Goal: Information Seeking & Learning: Learn about a topic

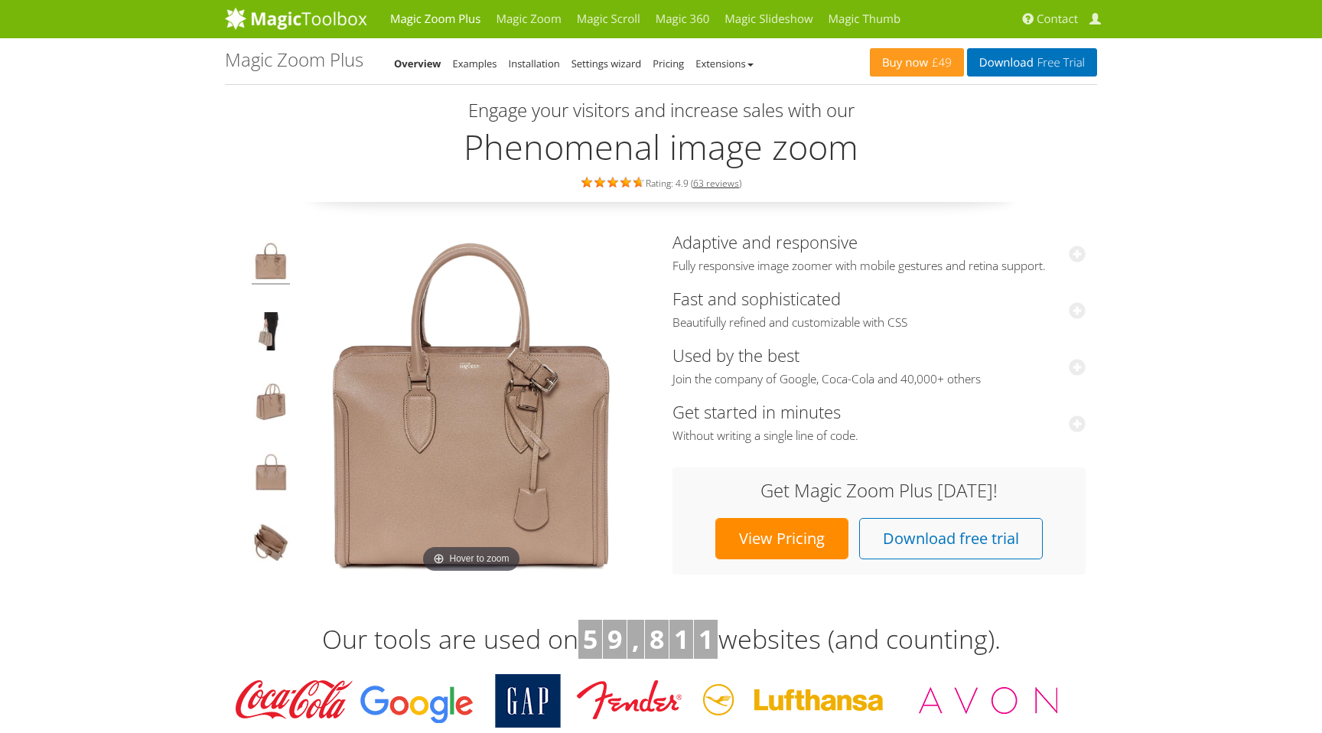
click at [519, 23] on link "Magic Zoom" at bounding box center [528, 19] width 80 height 38
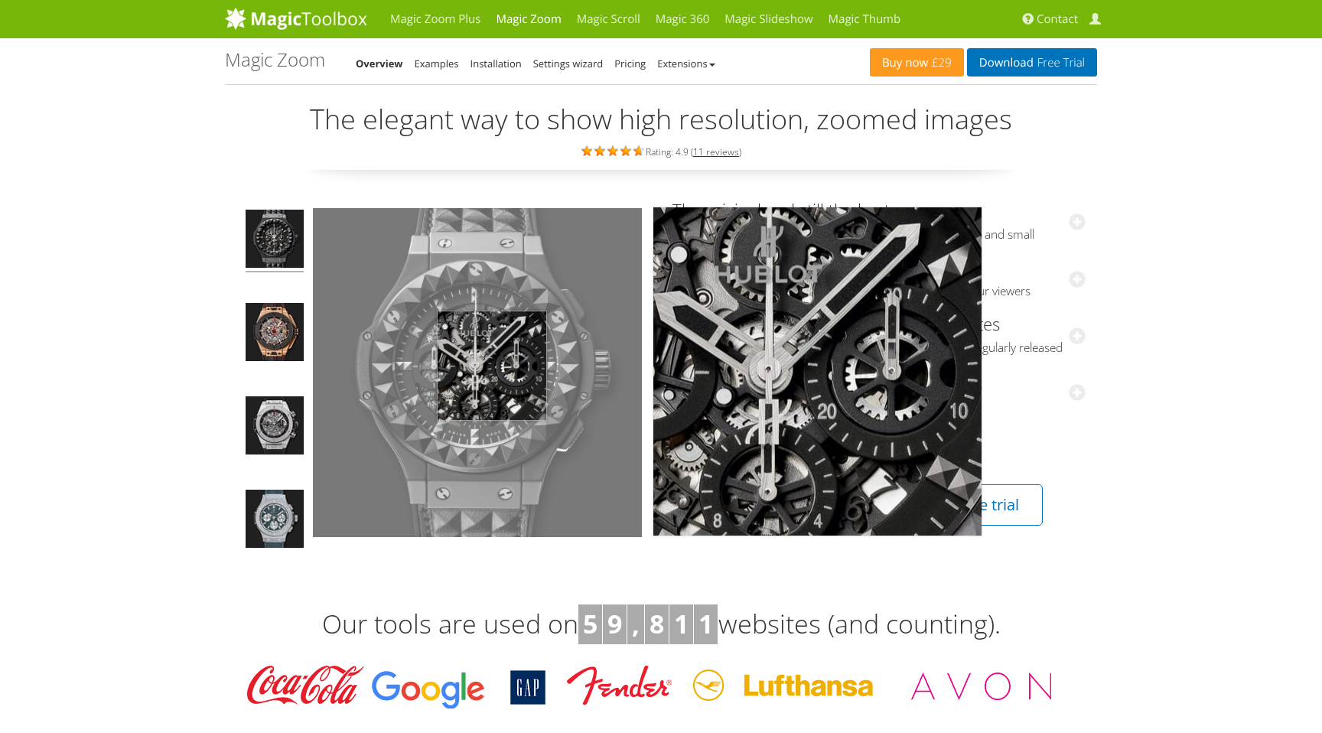
click at [493, 365] on img at bounding box center [477, 372] width 329 height 329
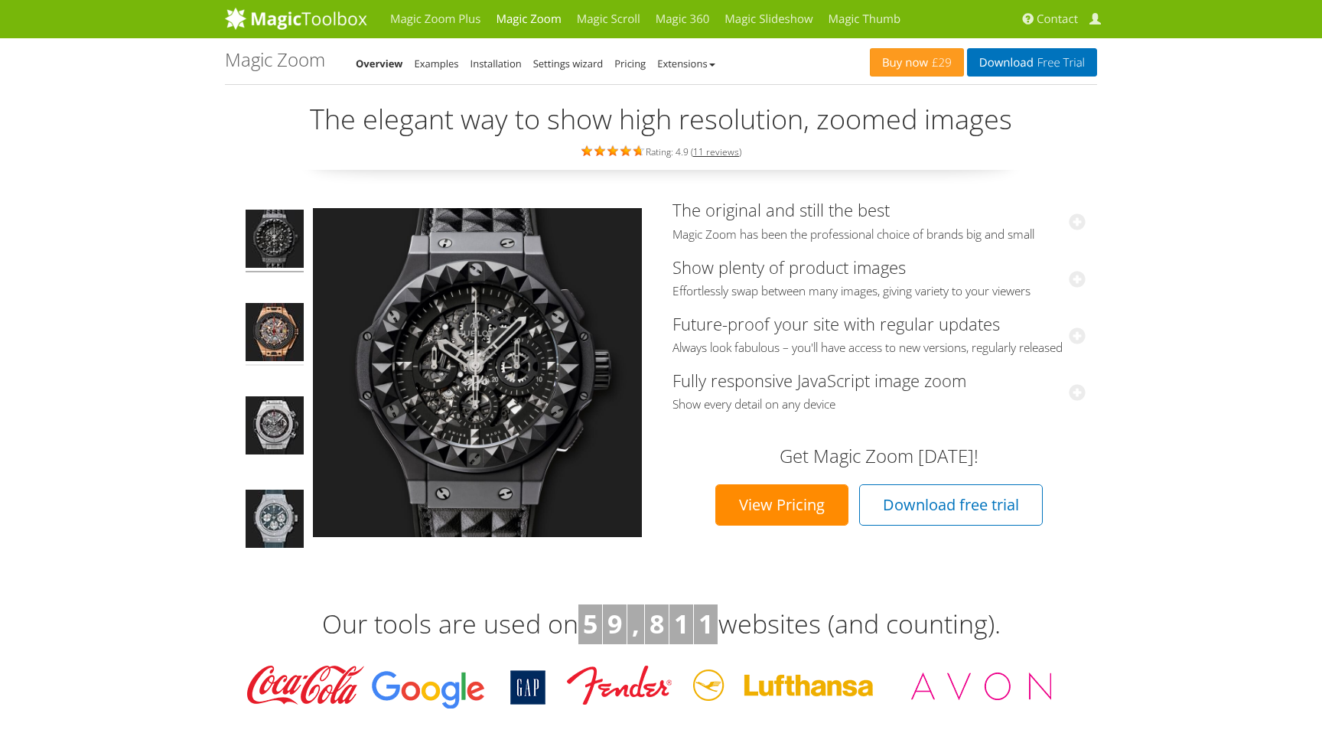
click at [264, 337] on img at bounding box center [275, 334] width 58 height 63
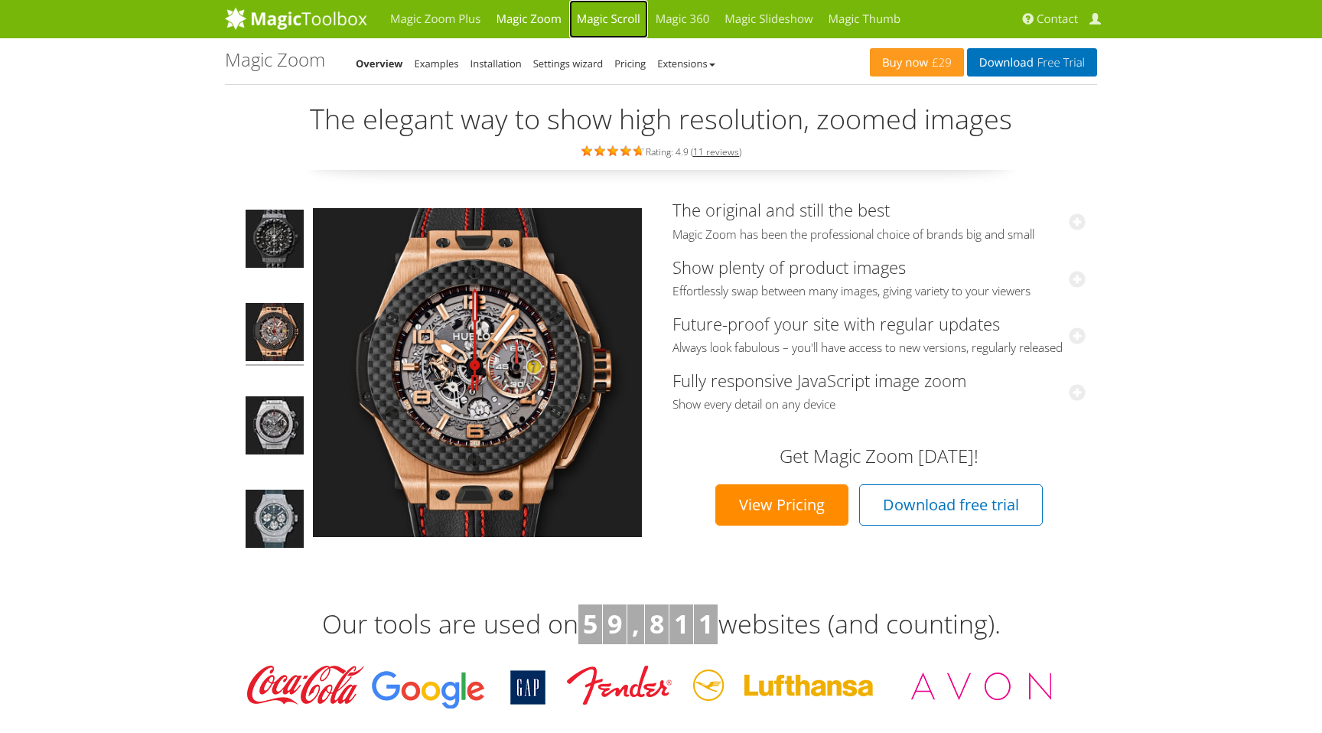
click at [590, 18] on link "Magic Scroll" at bounding box center [608, 19] width 79 height 38
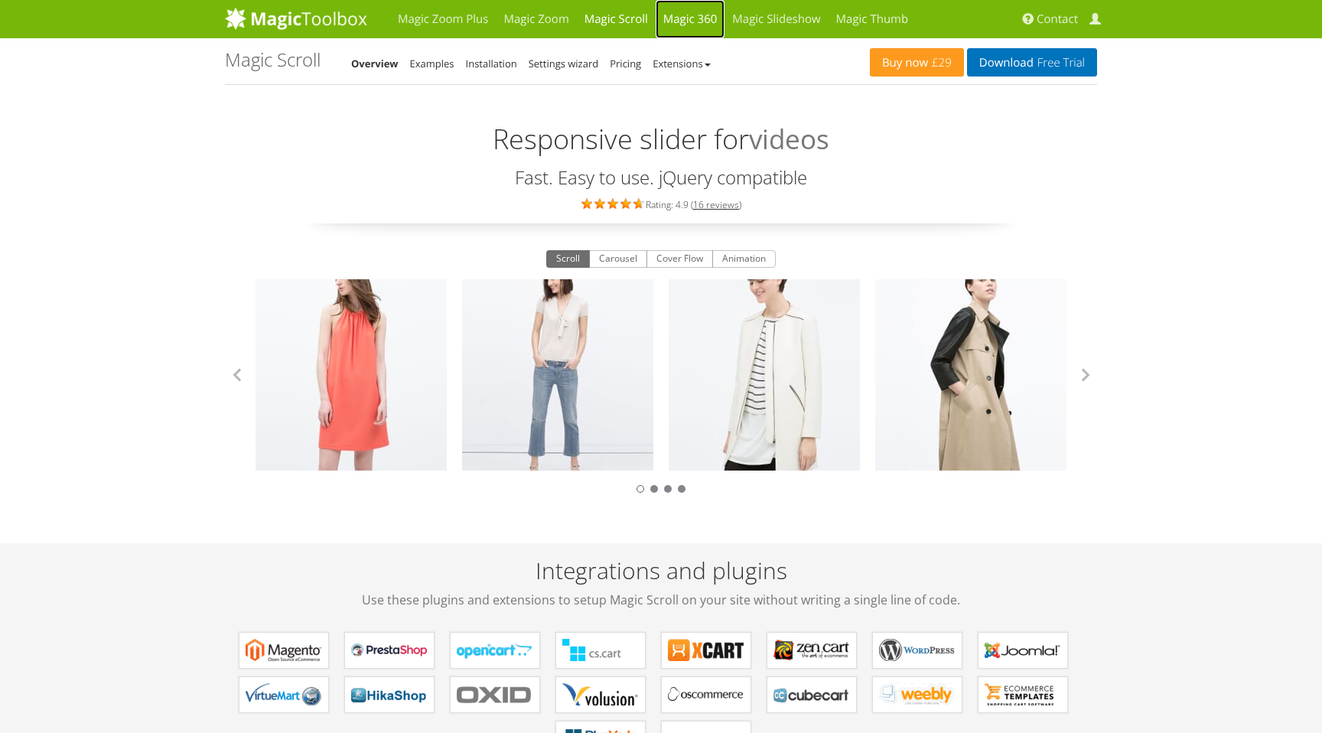
click at [680, 21] on link "Magic 360" at bounding box center [690, 19] width 70 height 38
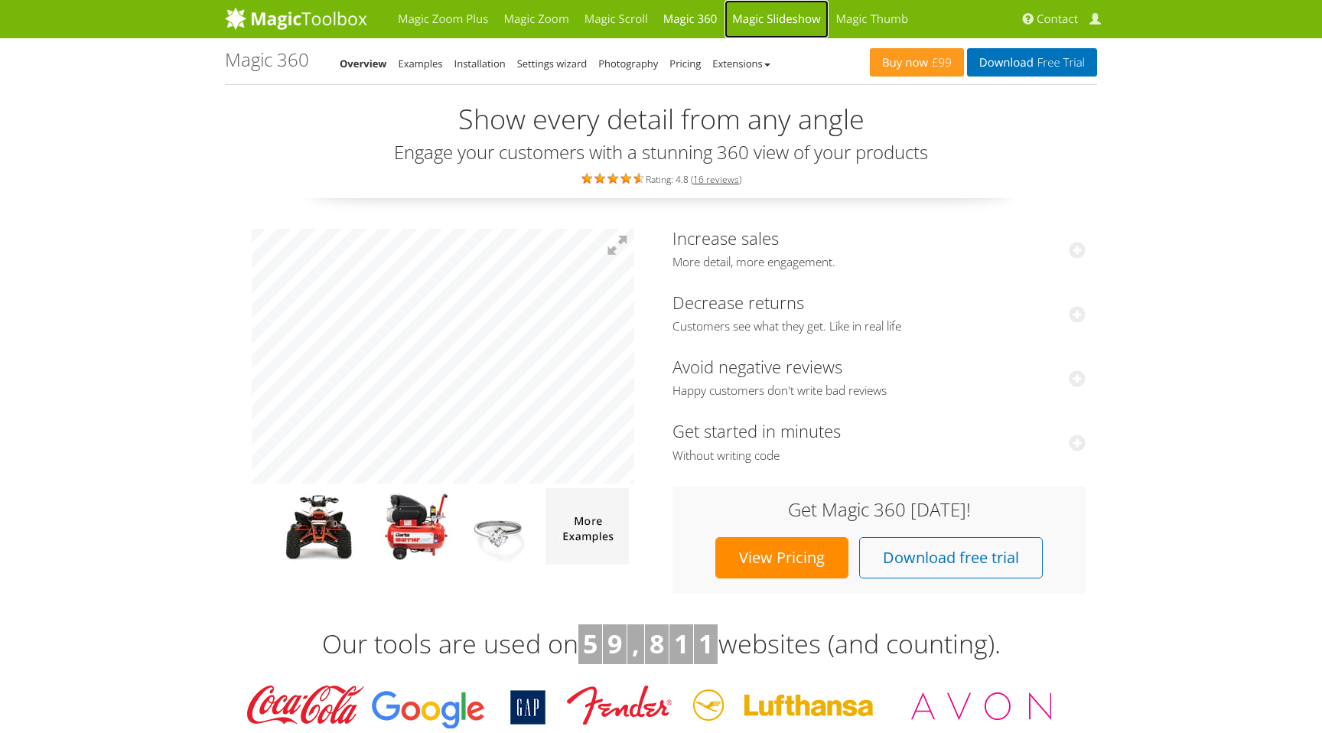
click at [764, 17] on link "Magic Slideshow" at bounding box center [775, 19] width 103 height 38
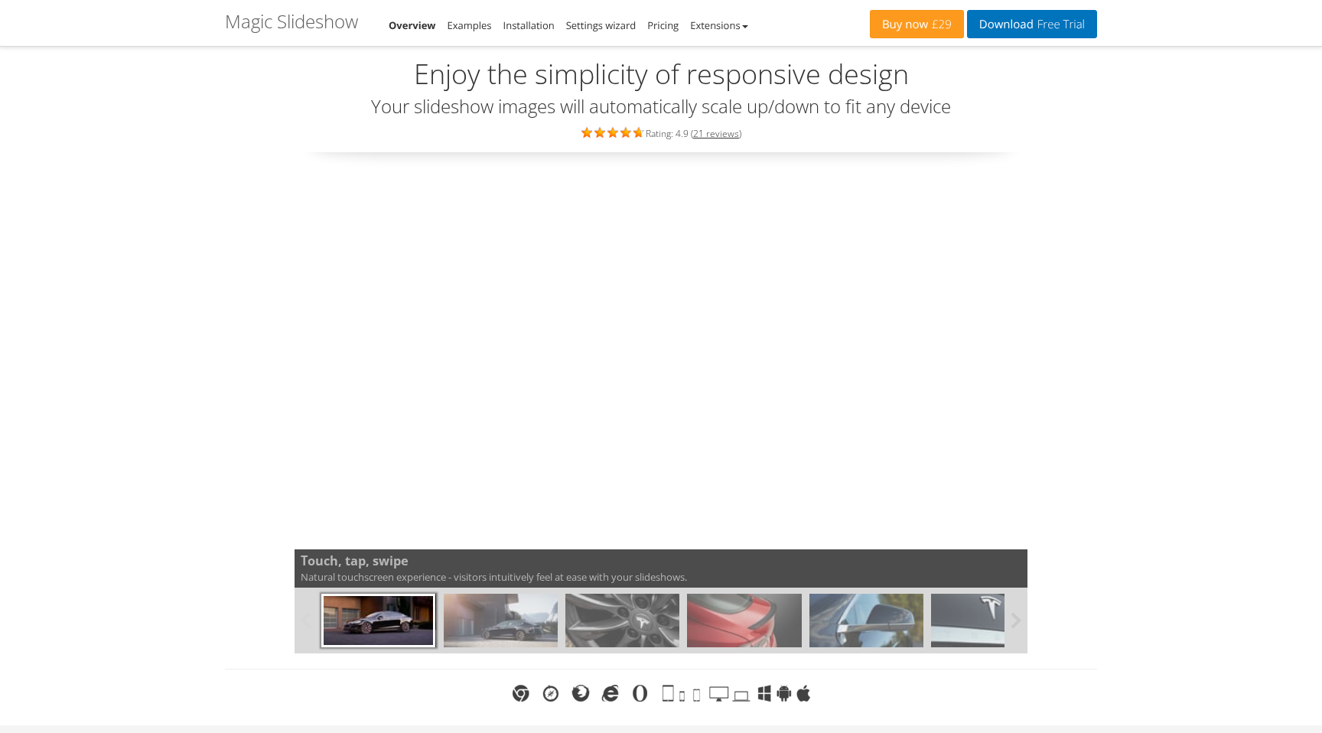
scroll to position [59, 0]
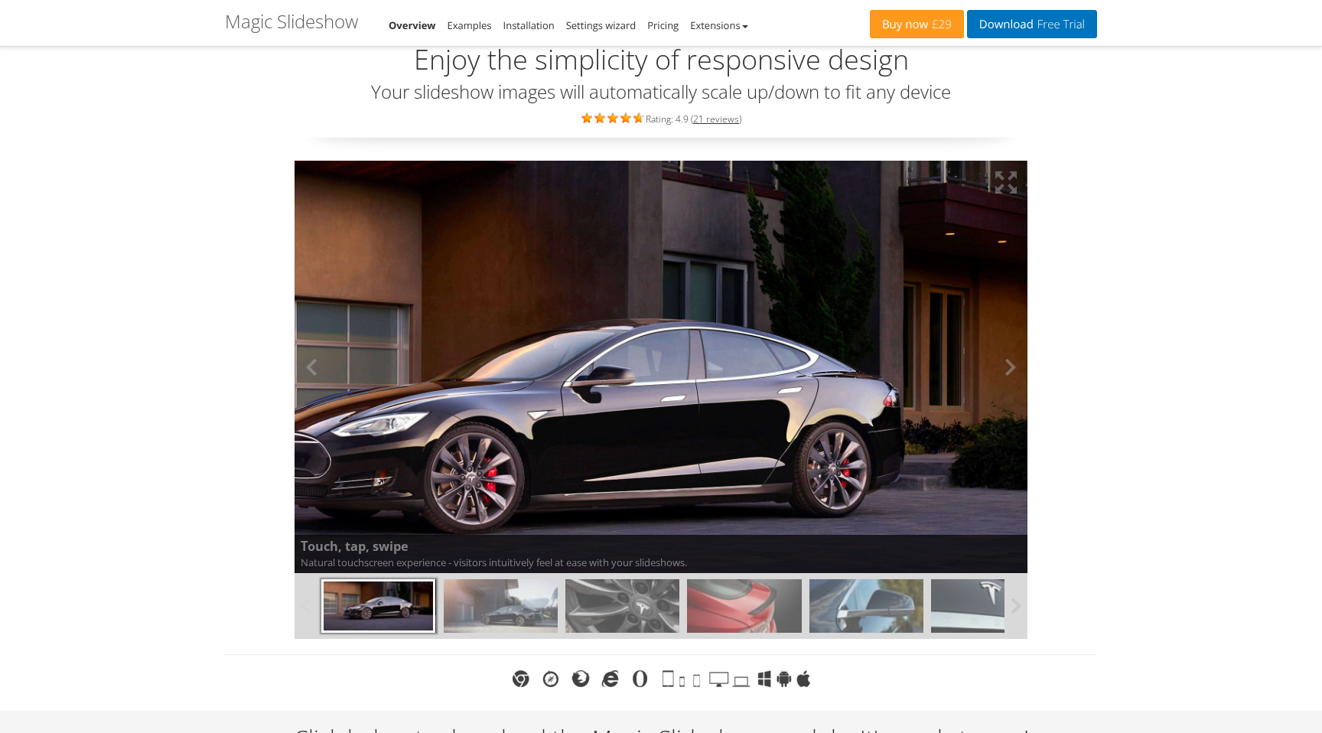
click at [534, 370] on img at bounding box center [587, 408] width 879 height 494
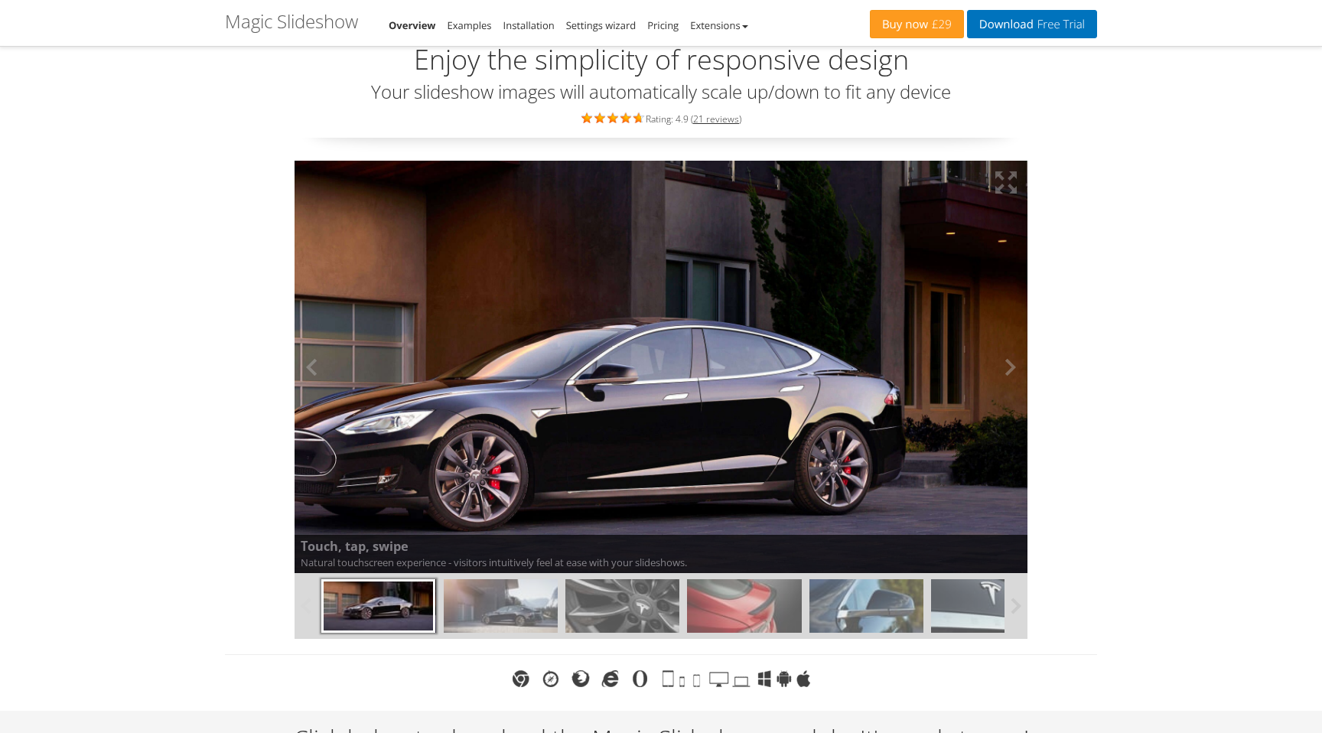
click at [534, 370] on img at bounding box center [591, 406] width 872 height 490
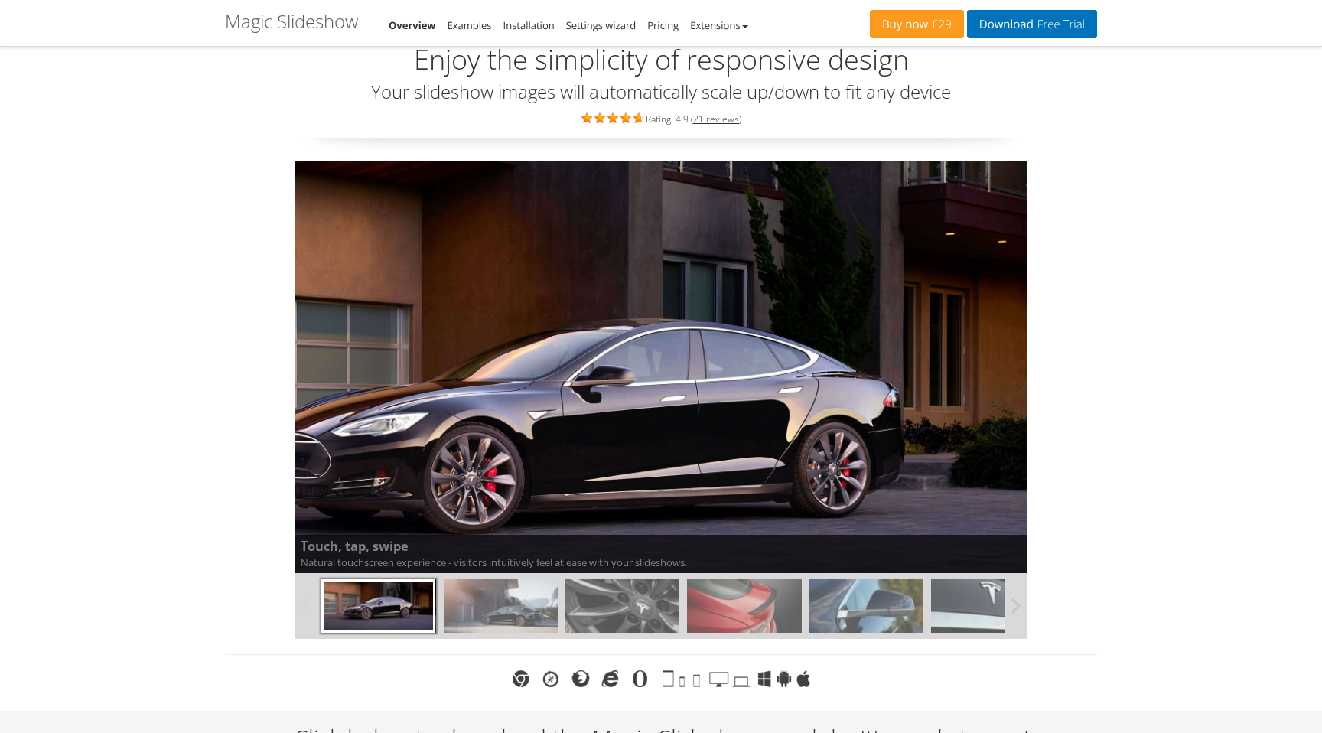
click at [484, 625] on img at bounding box center [501, 606] width 114 height 54
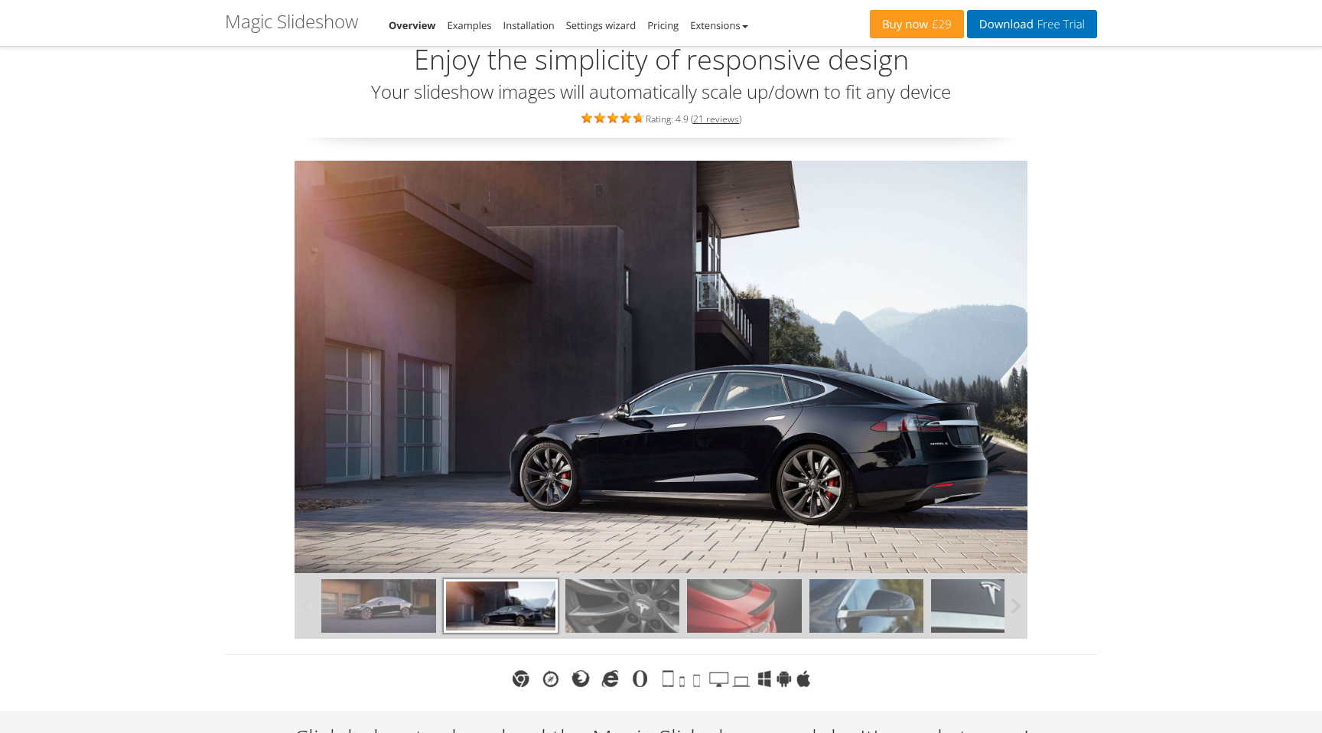
click at [597, 619] on img at bounding box center [622, 606] width 114 height 54
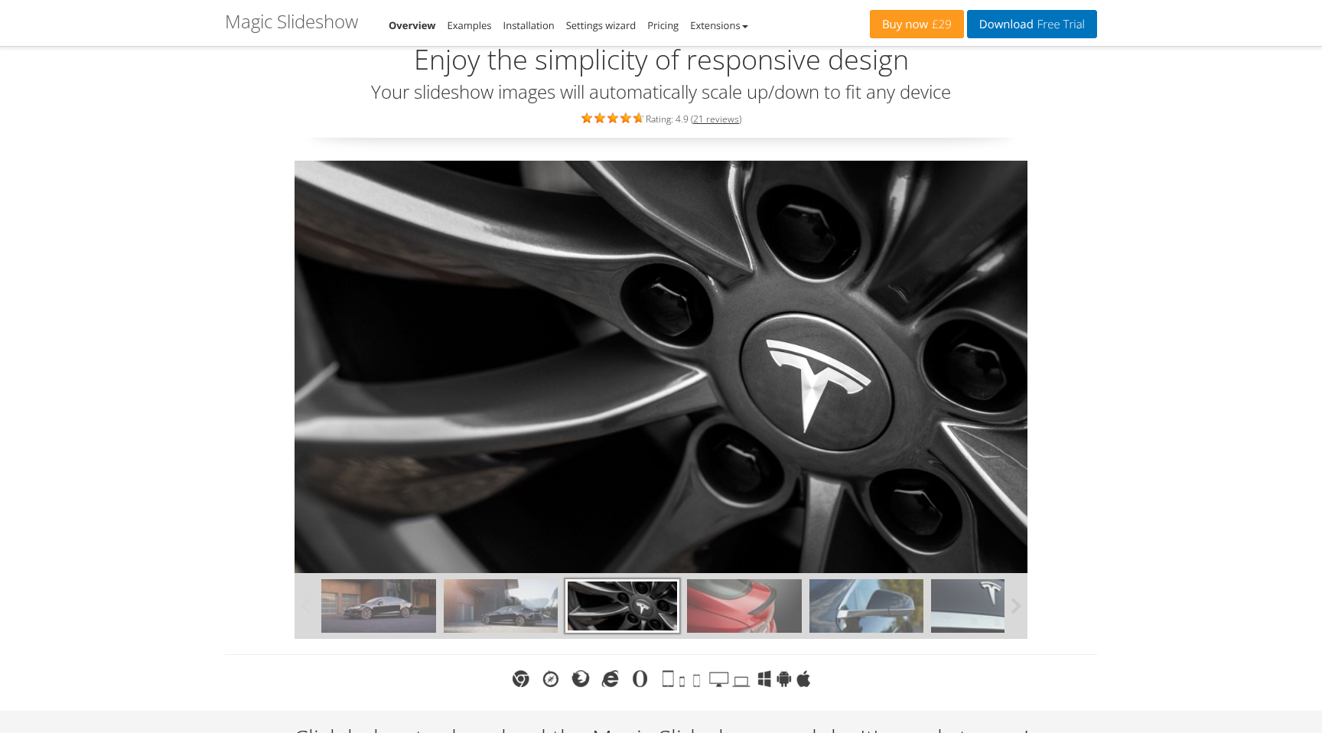
click at [749, 623] on img at bounding box center [744, 606] width 114 height 54
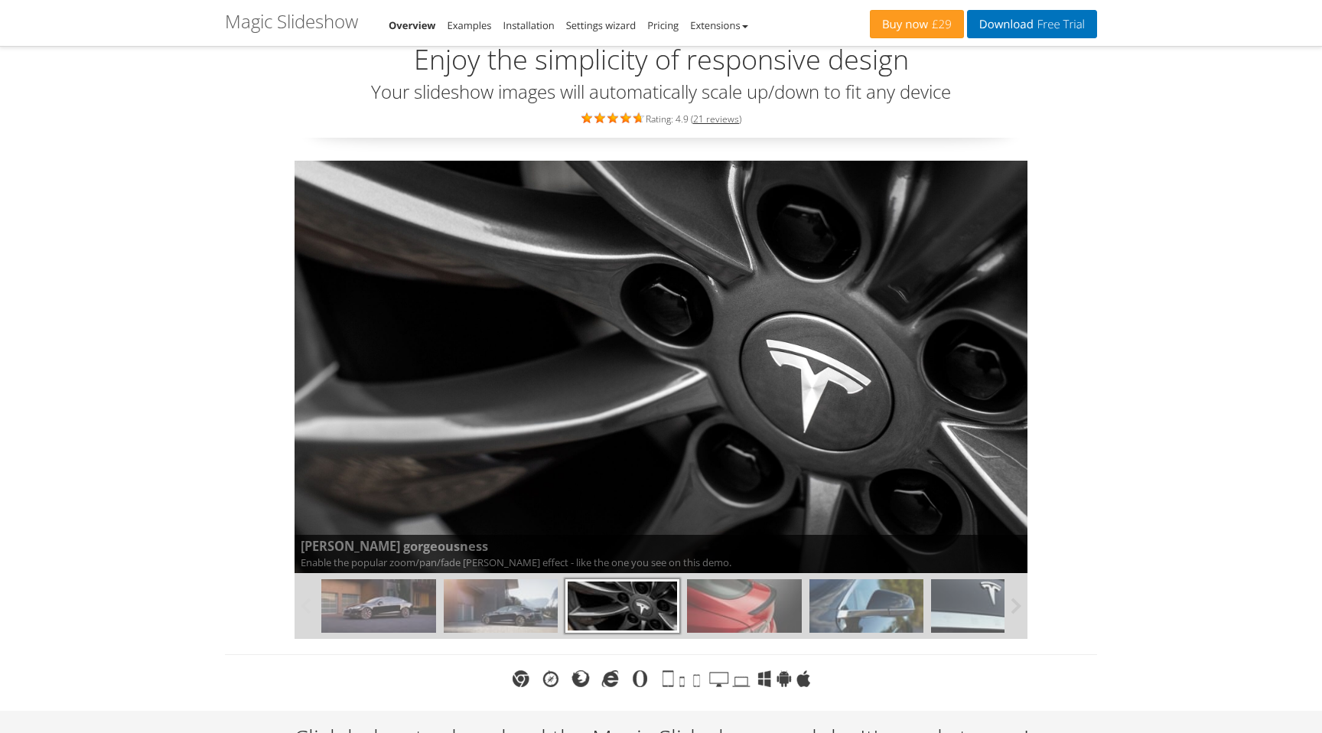
click at [726, 603] on img at bounding box center [744, 606] width 114 height 54
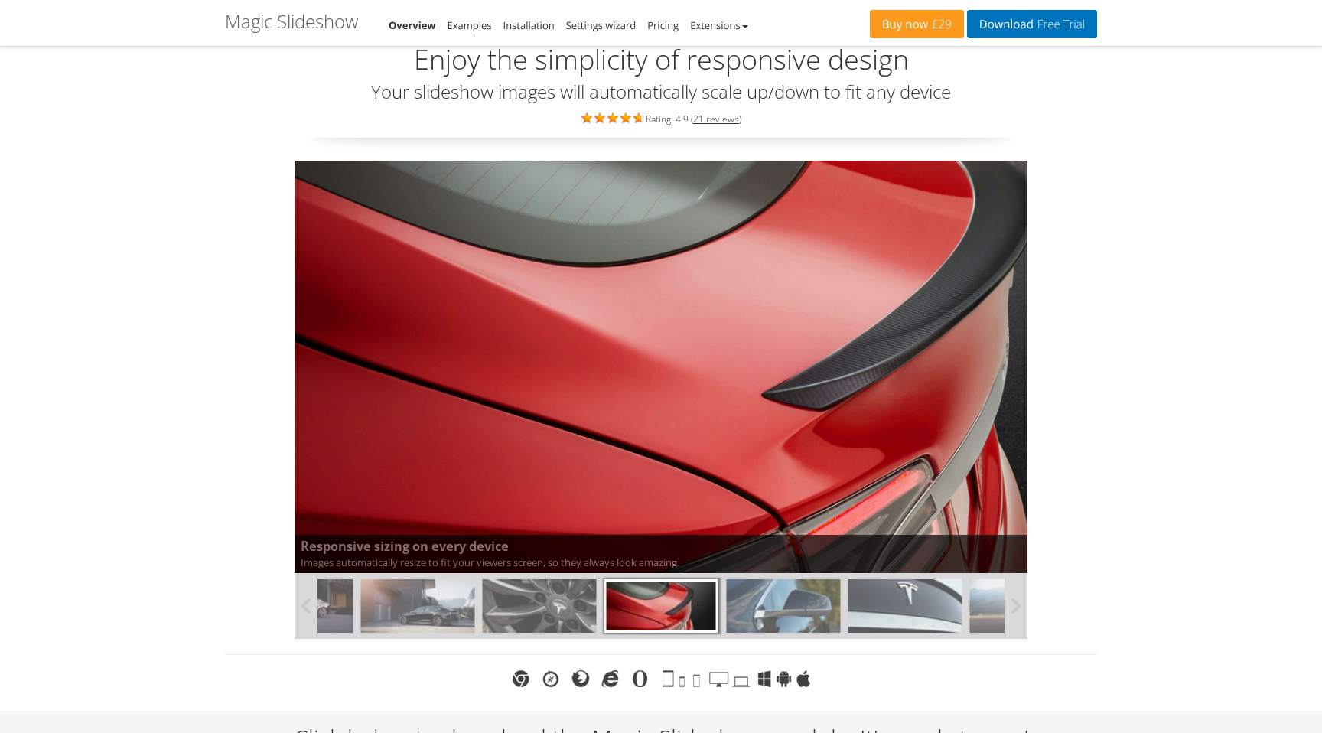
click at [807, 597] on img at bounding box center [783, 606] width 114 height 54
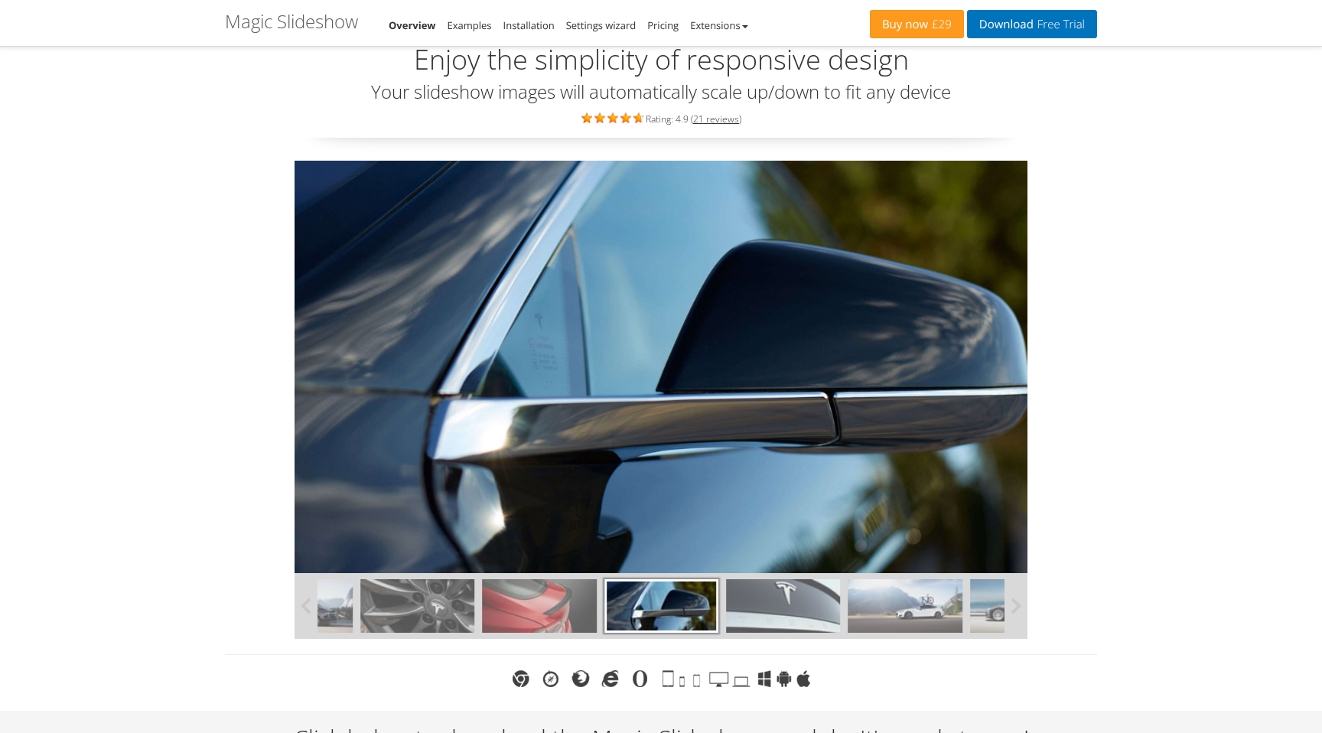
click at [890, 616] on img at bounding box center [904, 606] width 114 height 54
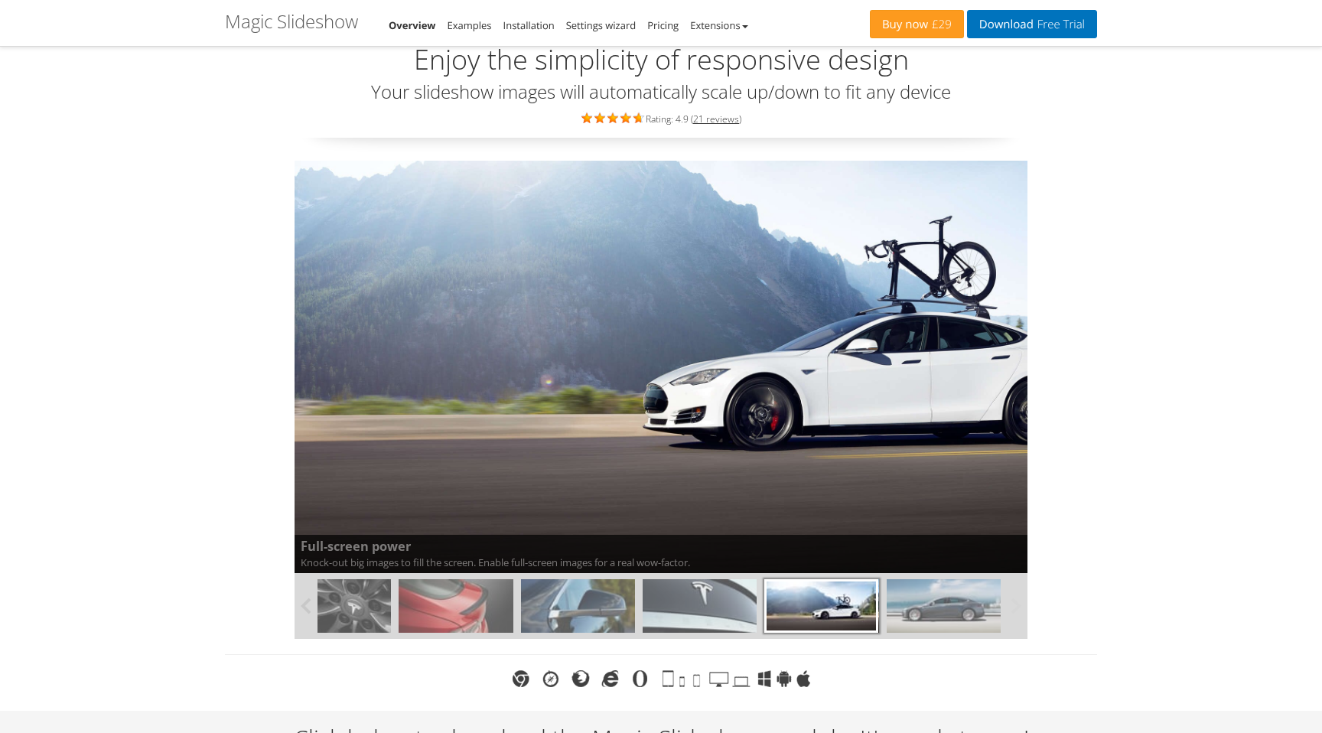
click at [696, 596] on img at bounding box center [699, 606] width 114 height 54
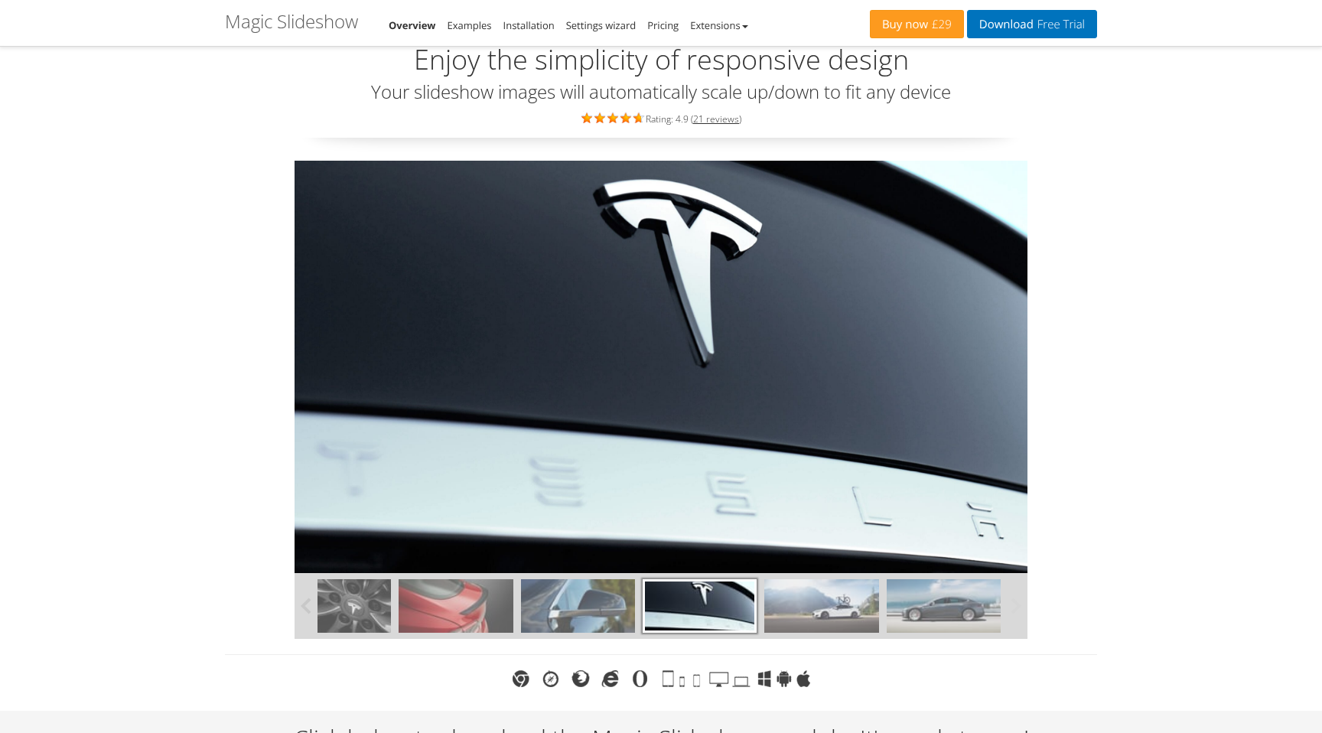
click at [816, 611] on img at bounding box center [821, 606] width 114 height 54
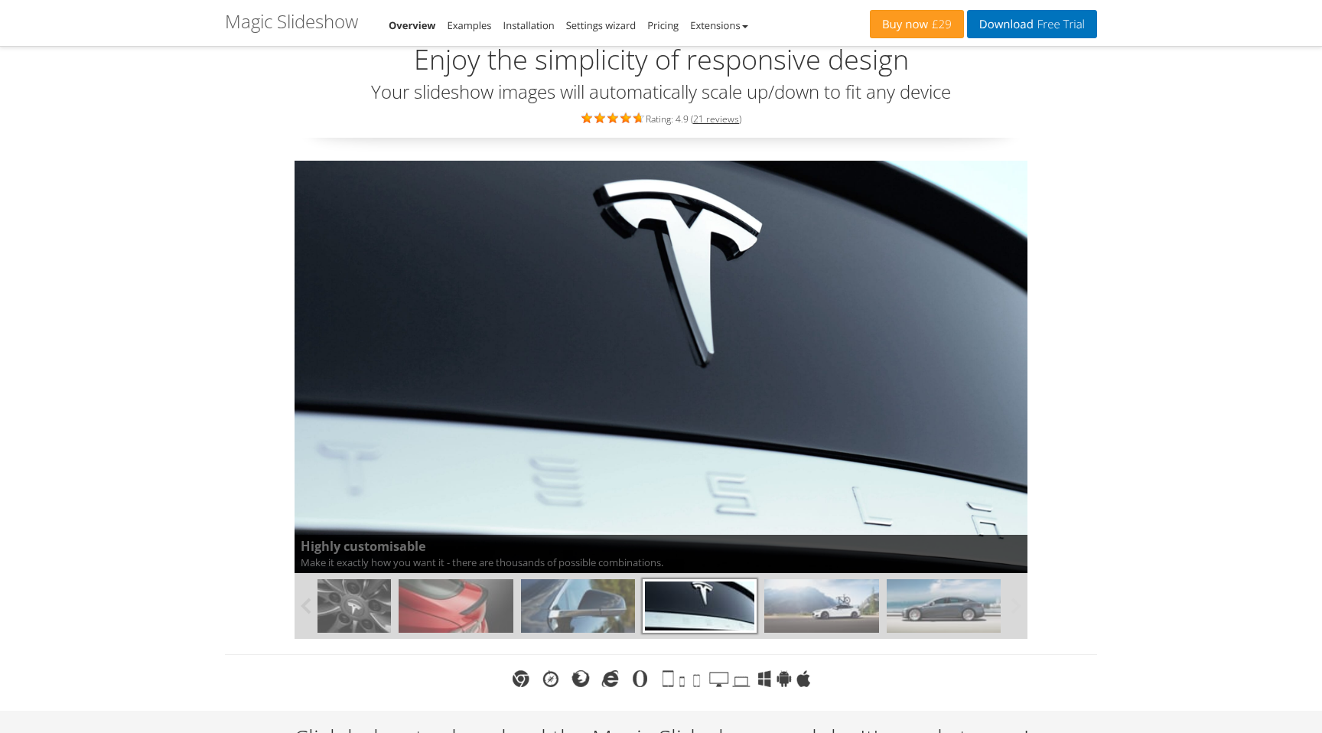
click at [816, 611] on img at bounding box center [821, 606] width 114 height 54
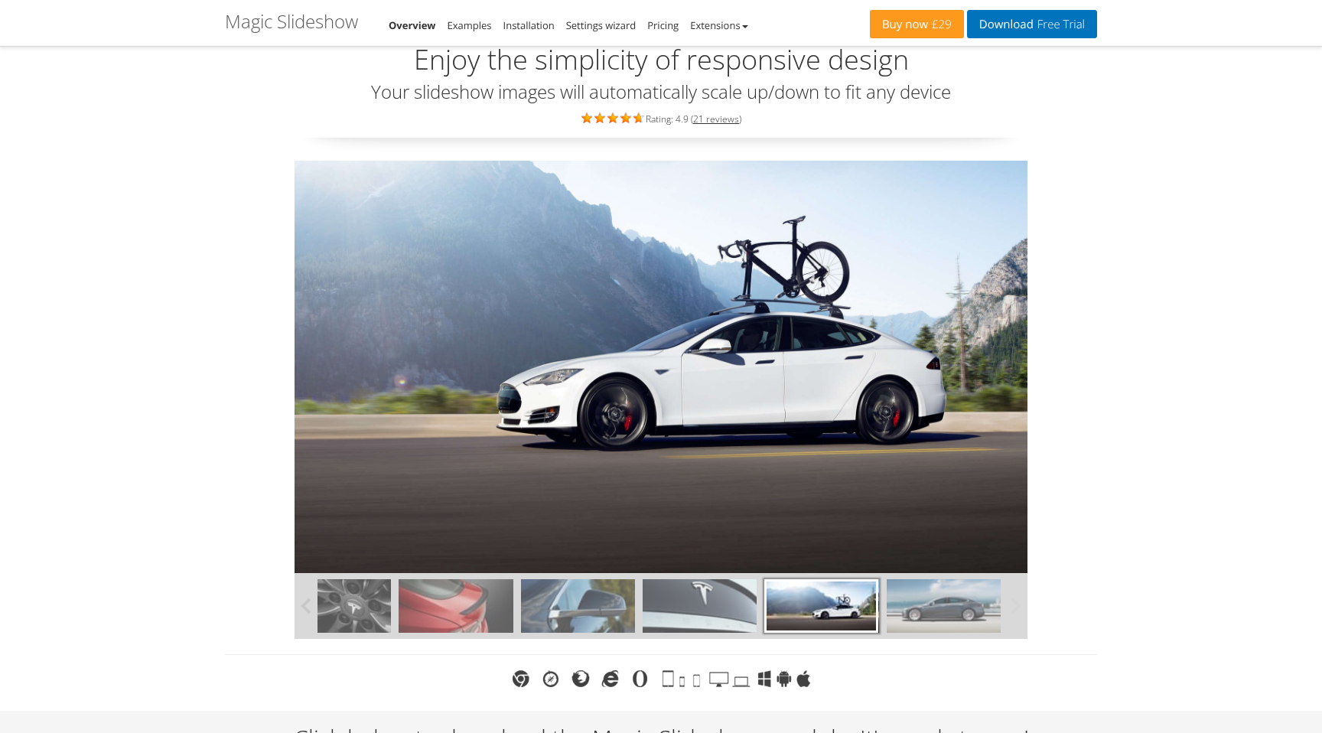
click at [929, 613] on img at bounding box center [943, 606] width 114 height 54
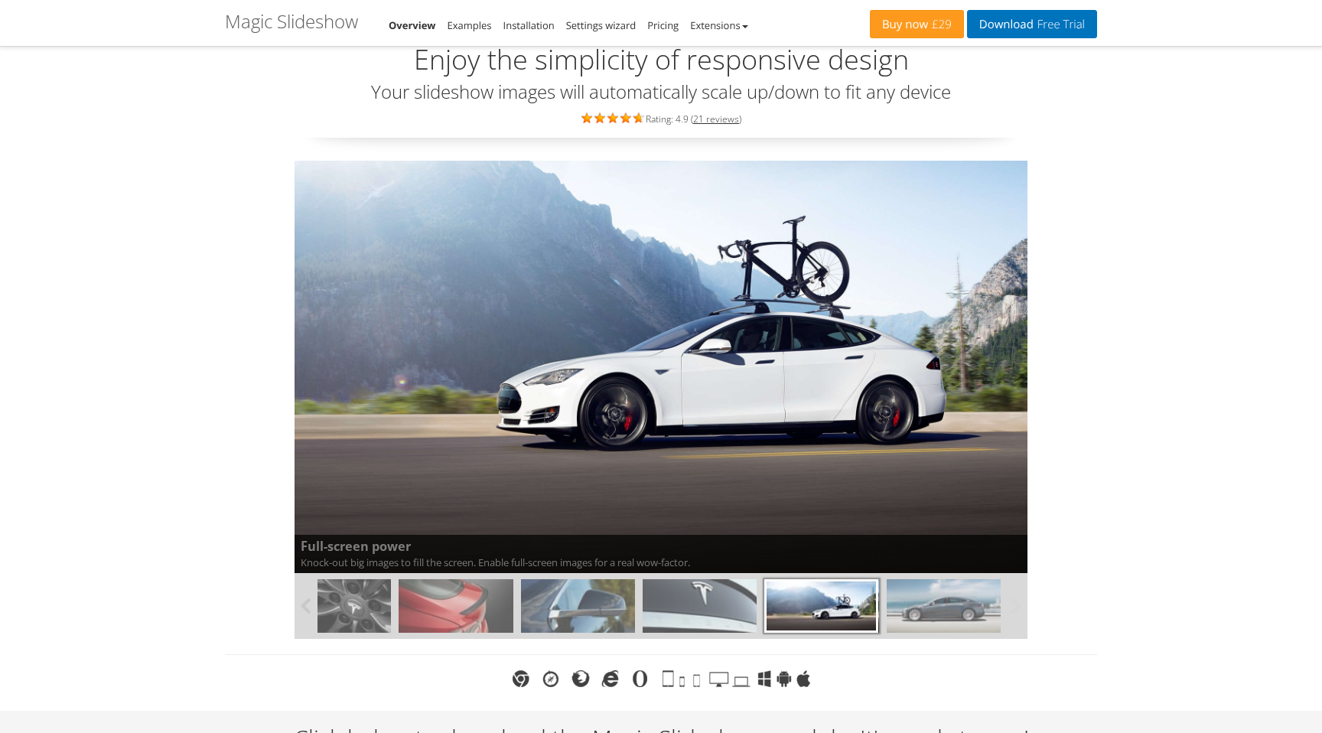
click at [929, 613] on img at bounding box center [943, 606] width 114 height 54
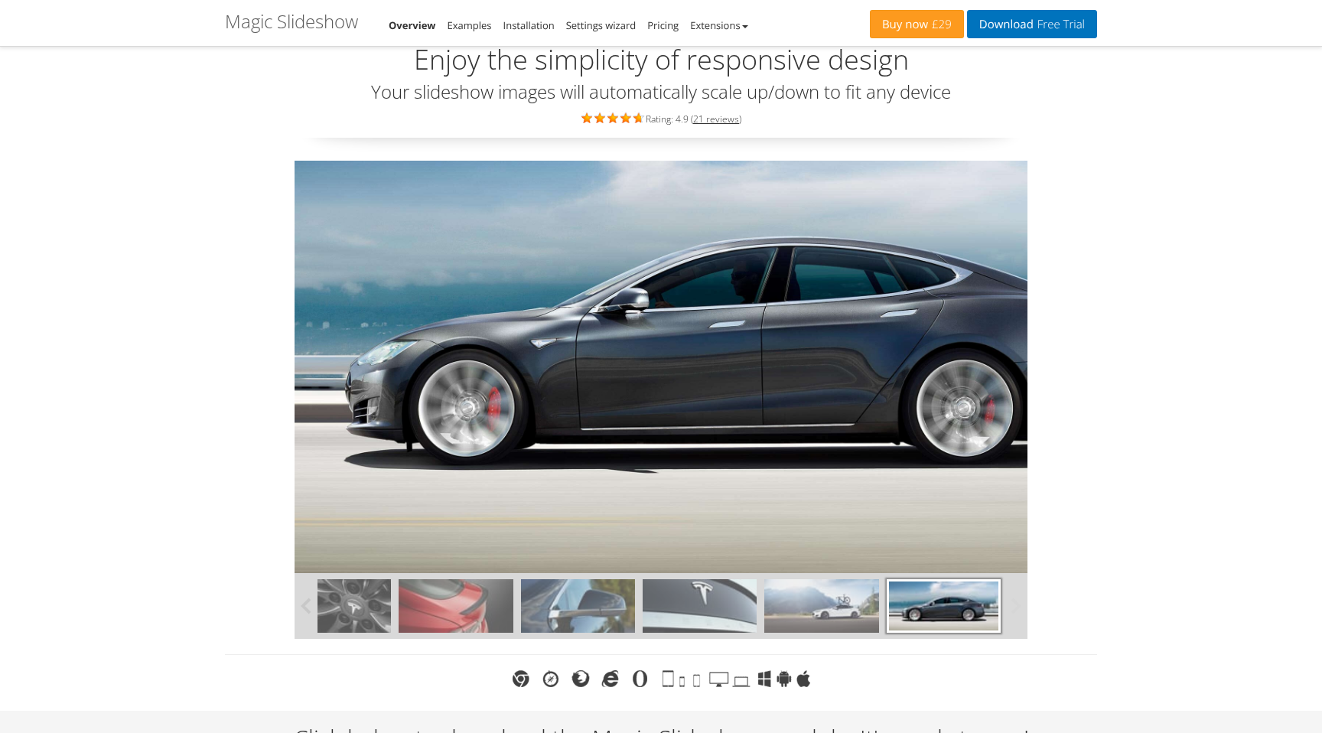
click at [929, 613] on div at bounding box center [943, 606] width 114 height 54
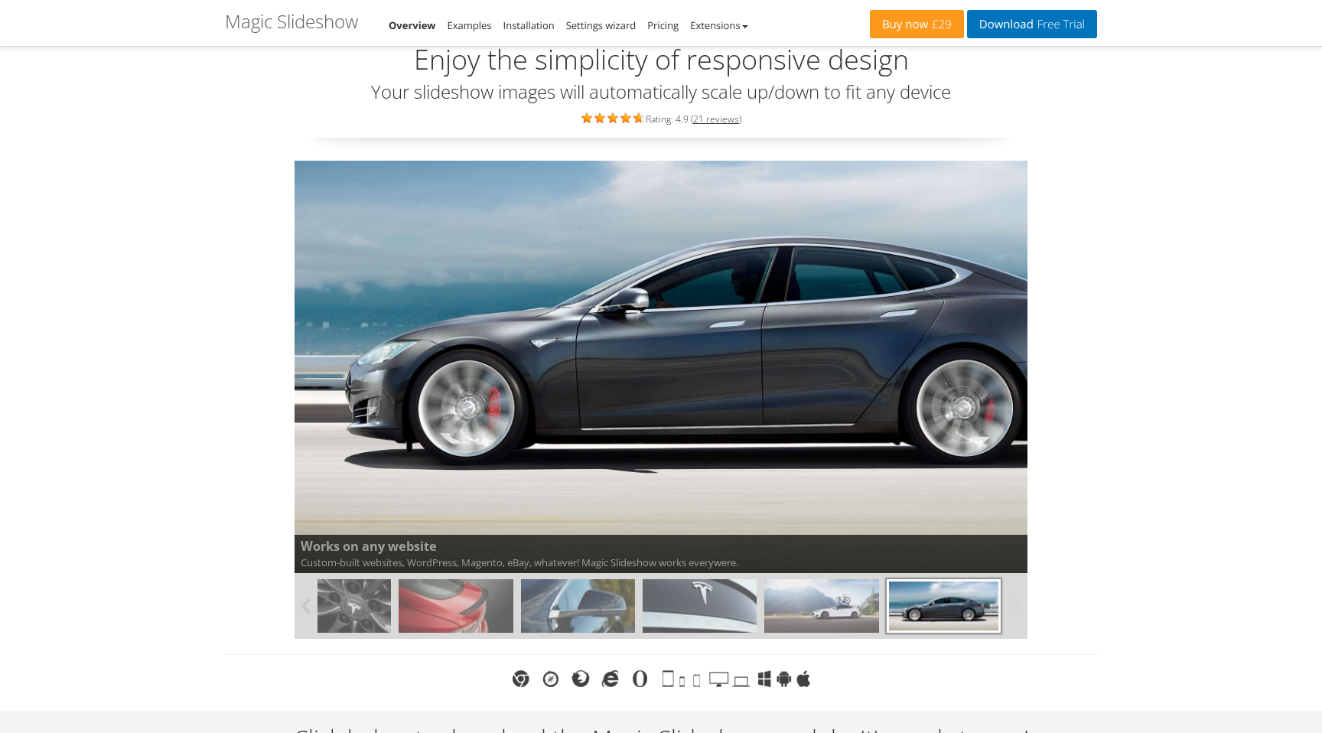
click at [929, 613] on div at bounding box center [943, 606] width 114 height 54
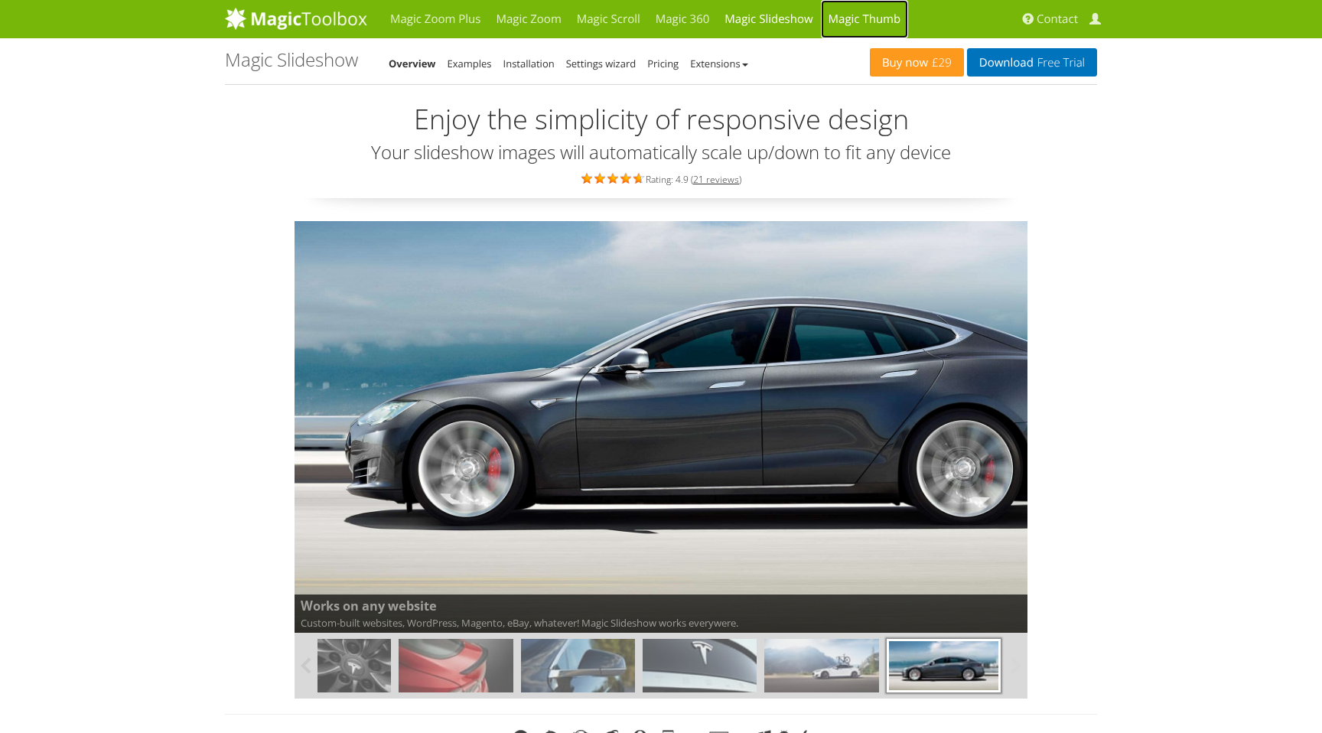
click at [877, 19] on link "Magic Thumb" at bounding box center [865, 19] width 88 height 38
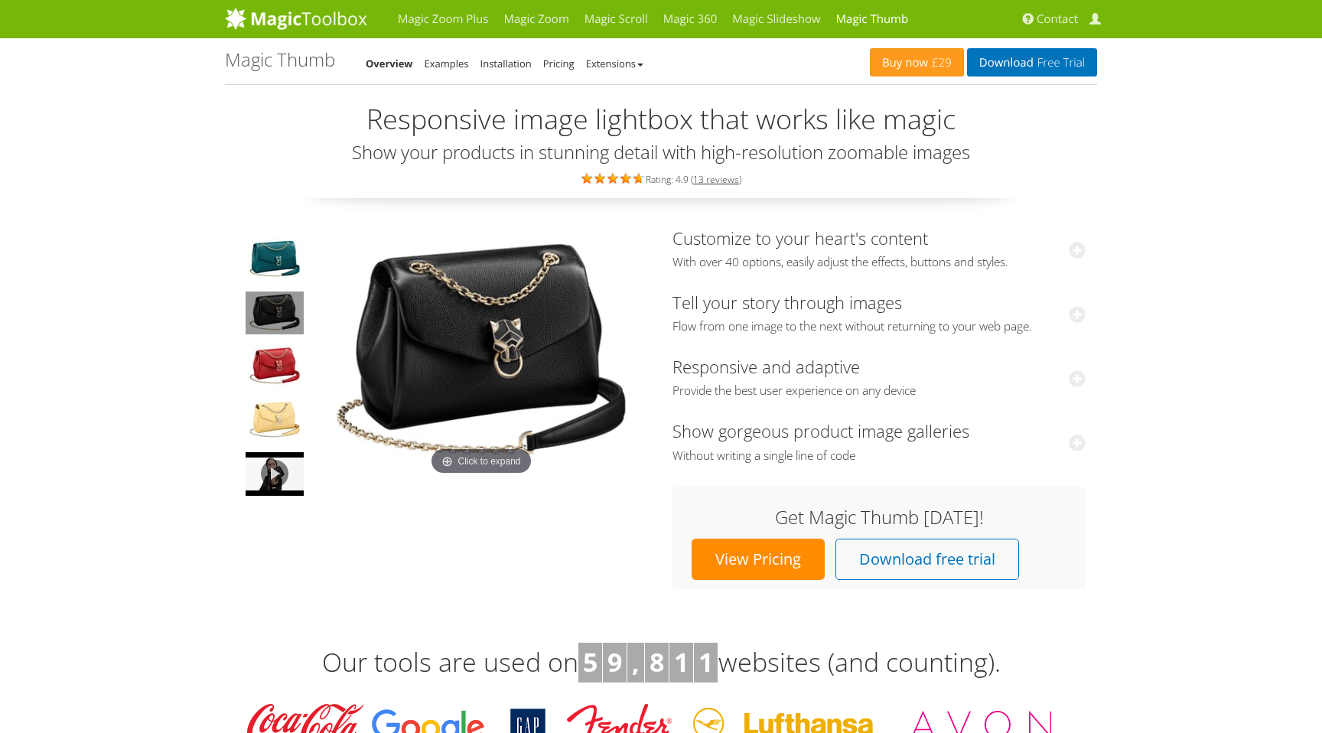
click at [529, 379] on img at bounding box center [481, 354] width 337 height 251
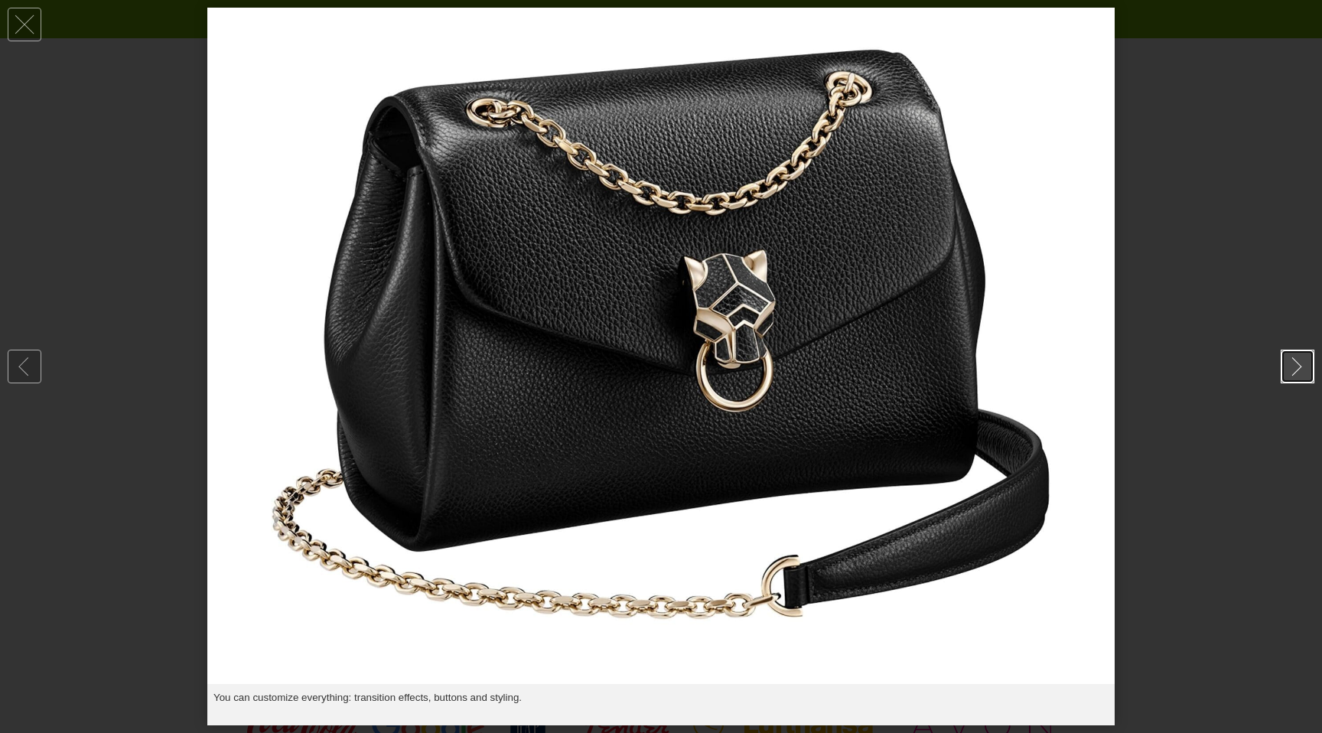
click at [1307, 369] on link at bounding box center [1297, 367] width 34 height 34
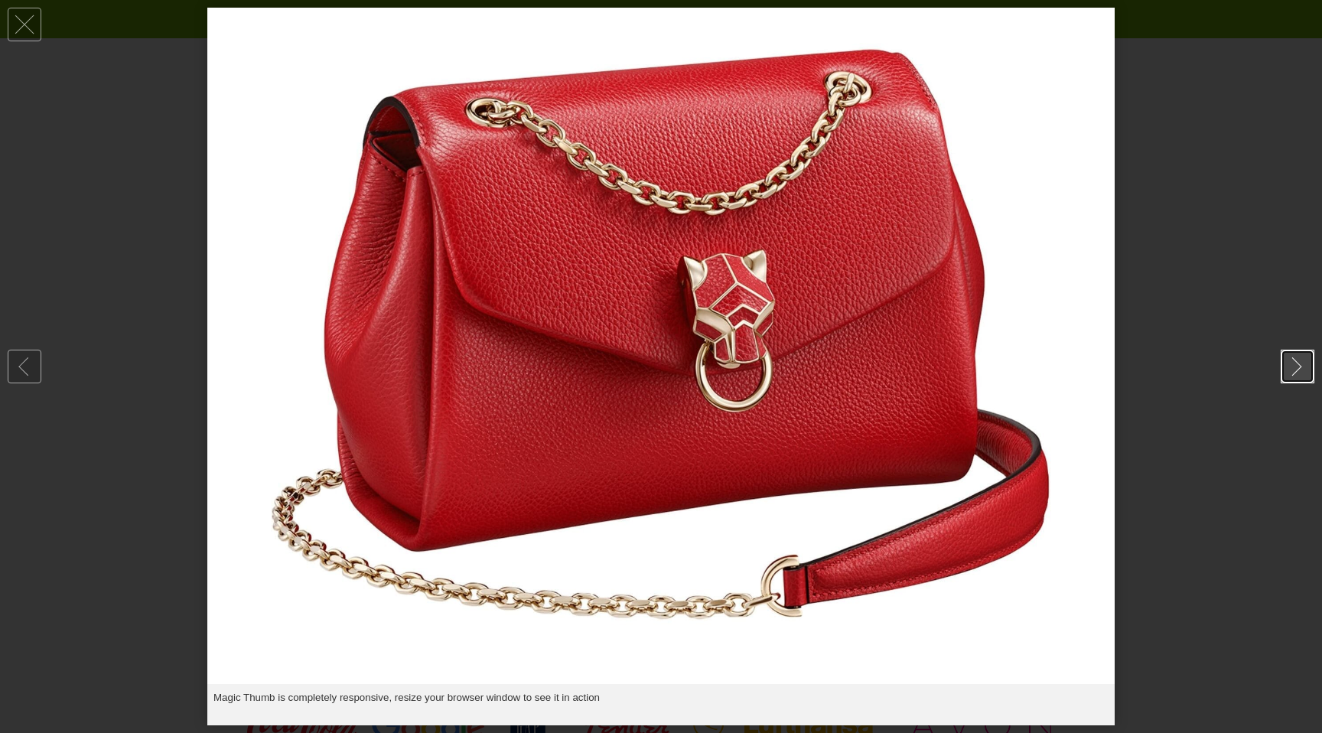
click at [1307, 369] on link at bounding box center [1297, 367] width 34 height 34
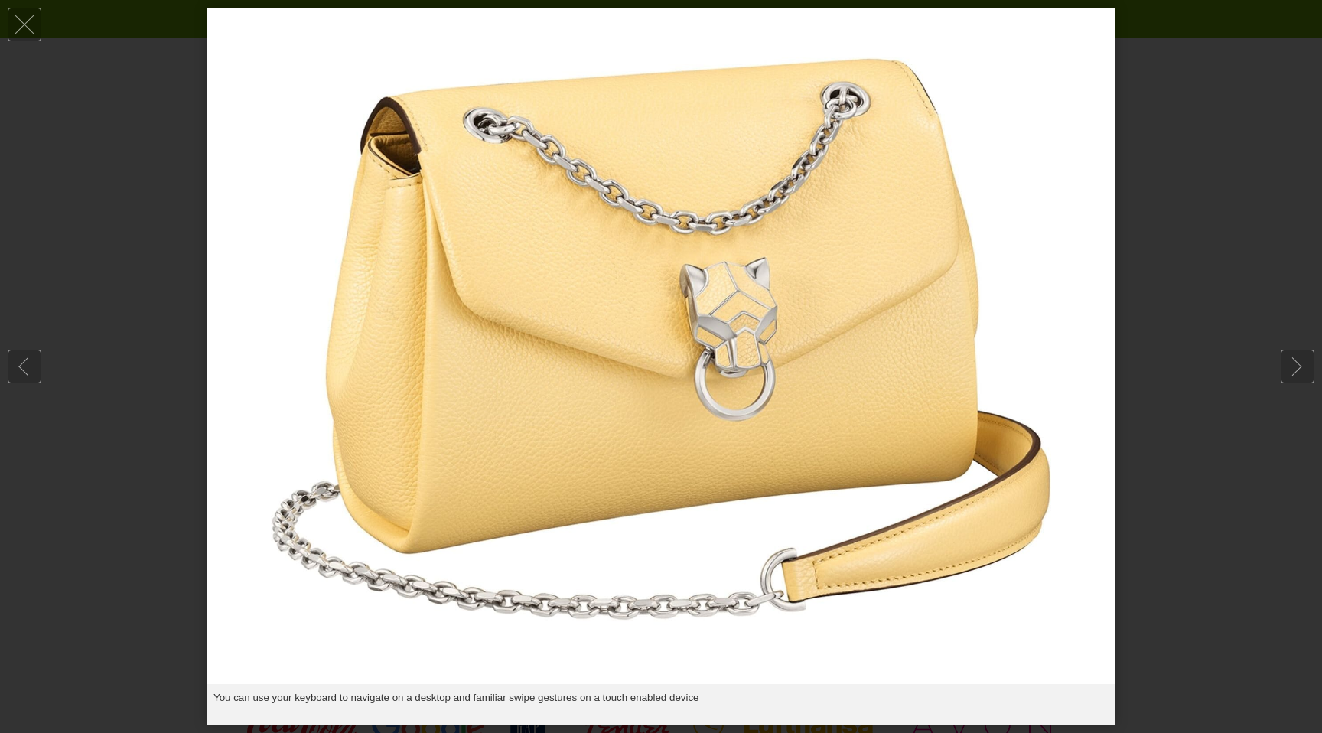
click at [1217, 294] on div at bounding box center [661, 366] width 1322 height 733
